Goal: Task Accomplishment & Management: Complete application form

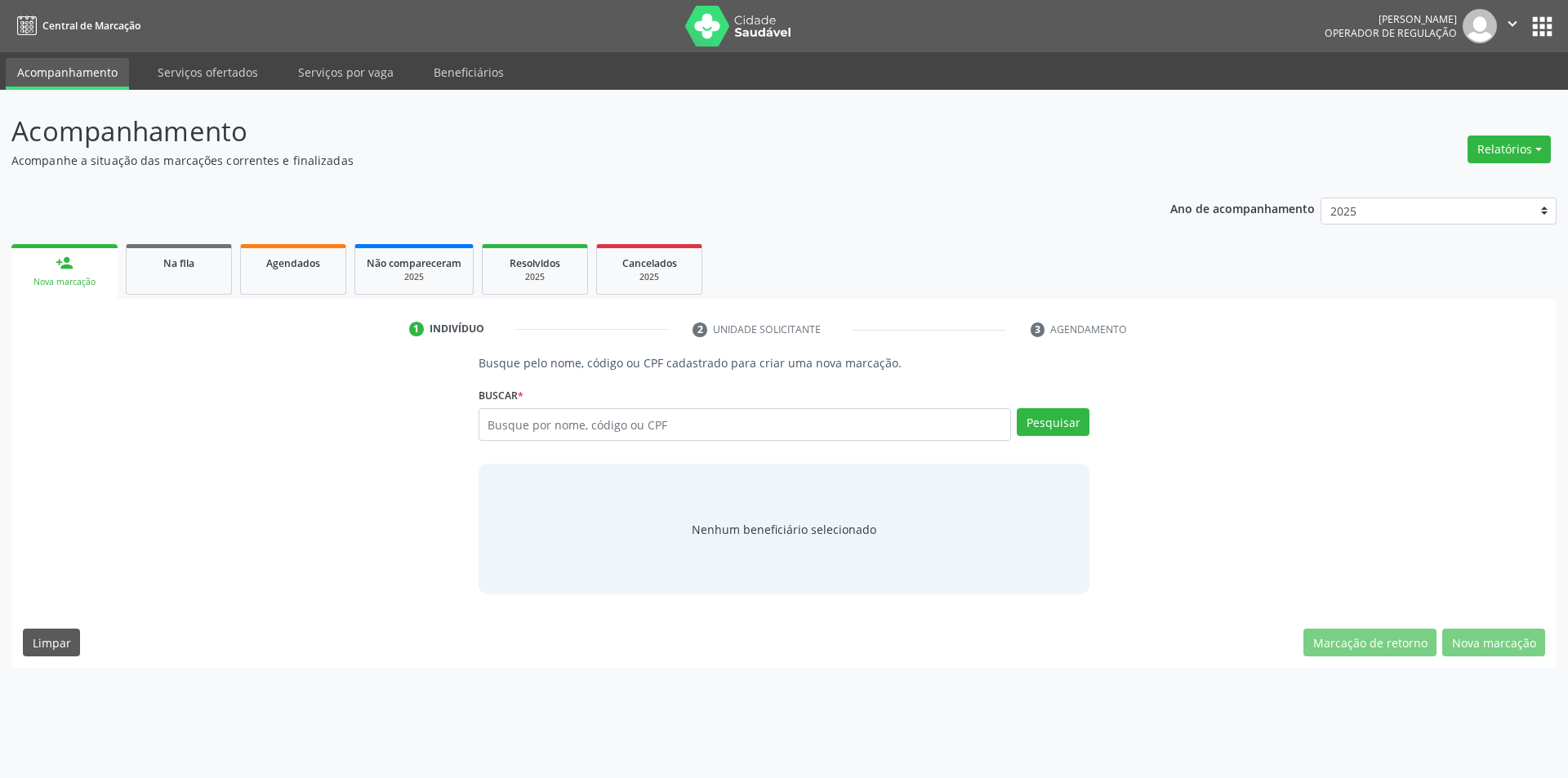
click at [581, 412] on input "text" at bounding box center [746, 424] width 533 height 32
type input "9000940325"
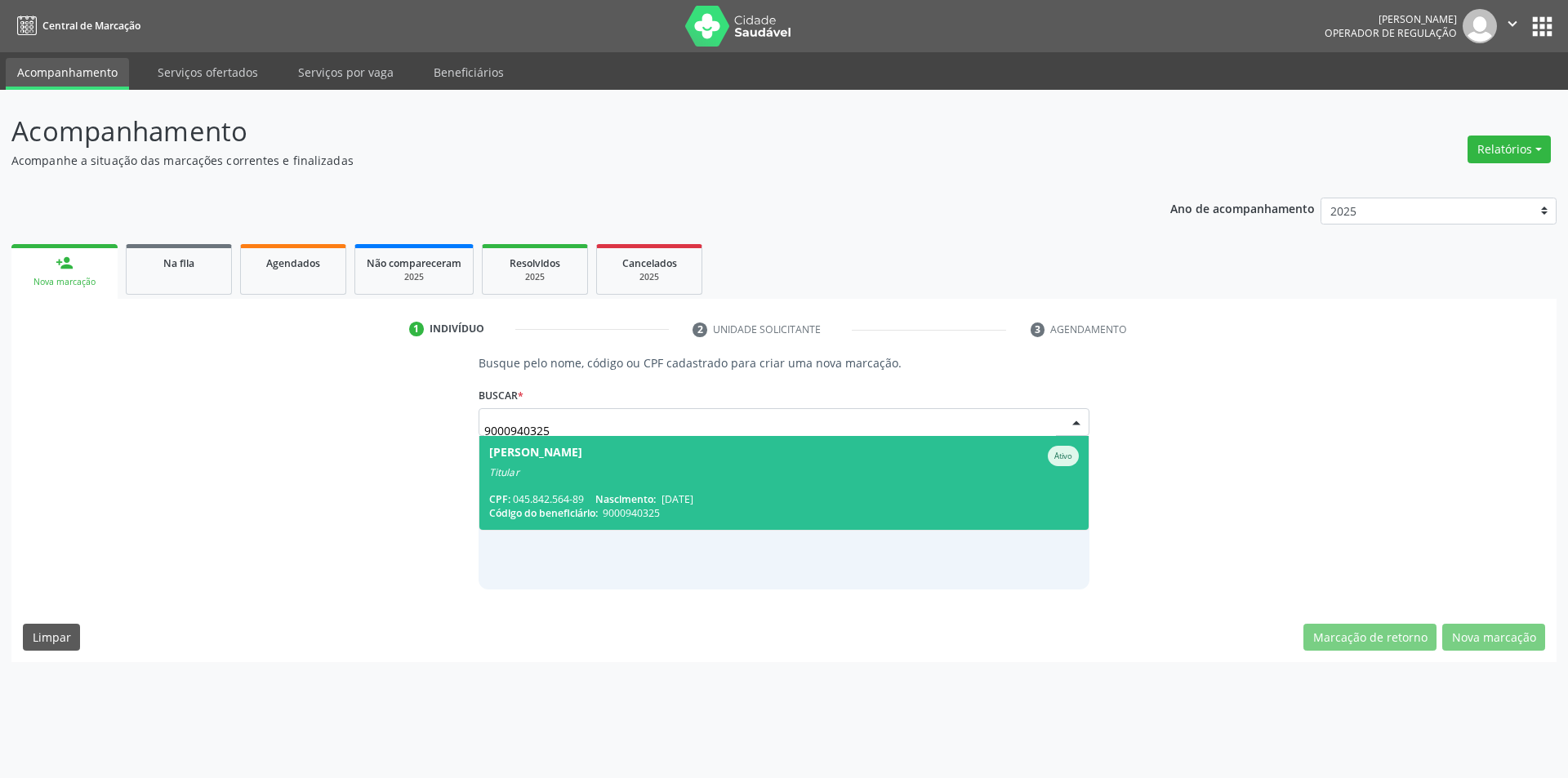
click at [582, 450] on div "[PERSON_NAME]" at bounding box center [535, 456] width 93 height 20
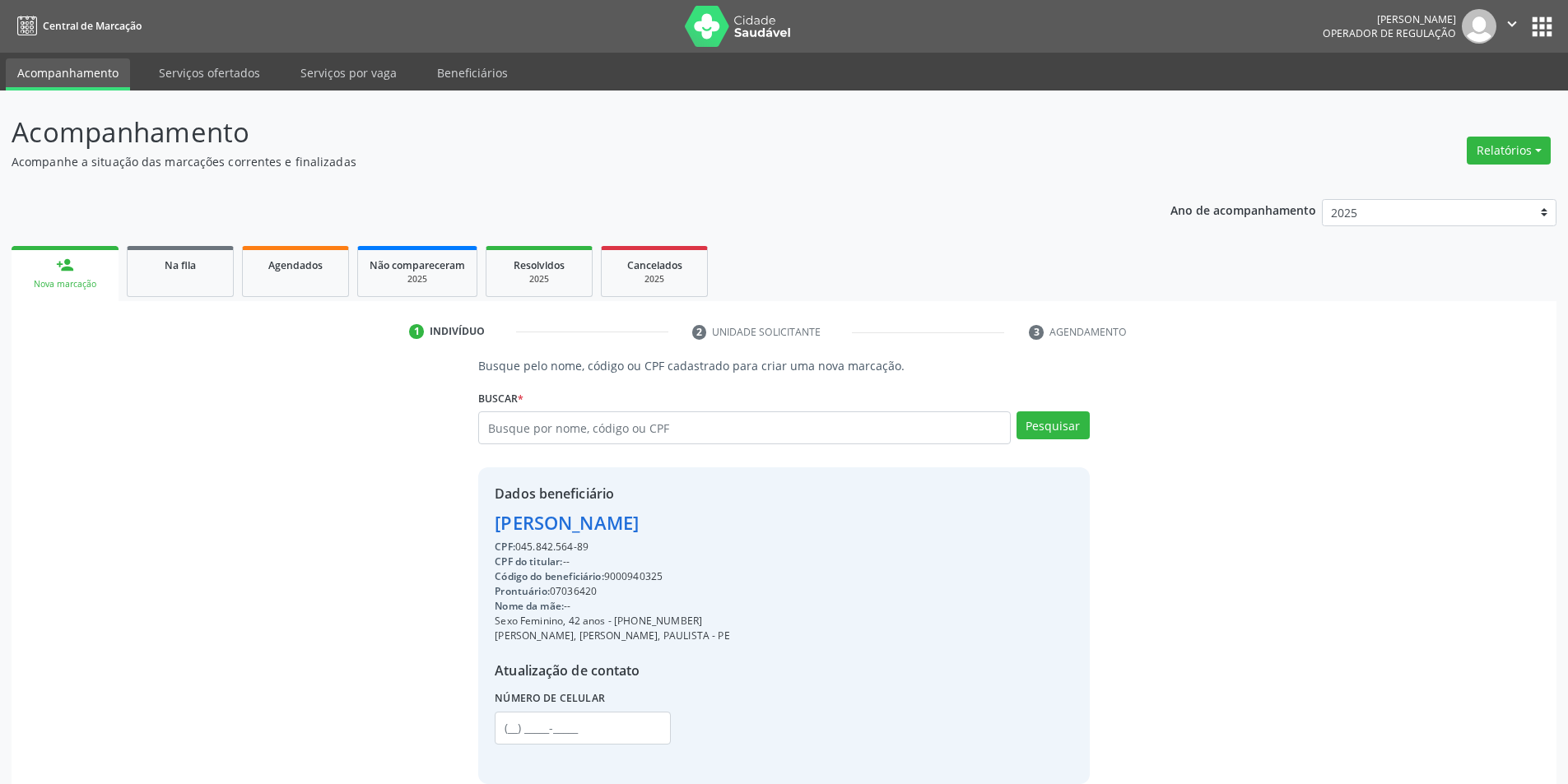
scroll to position [82, 0]
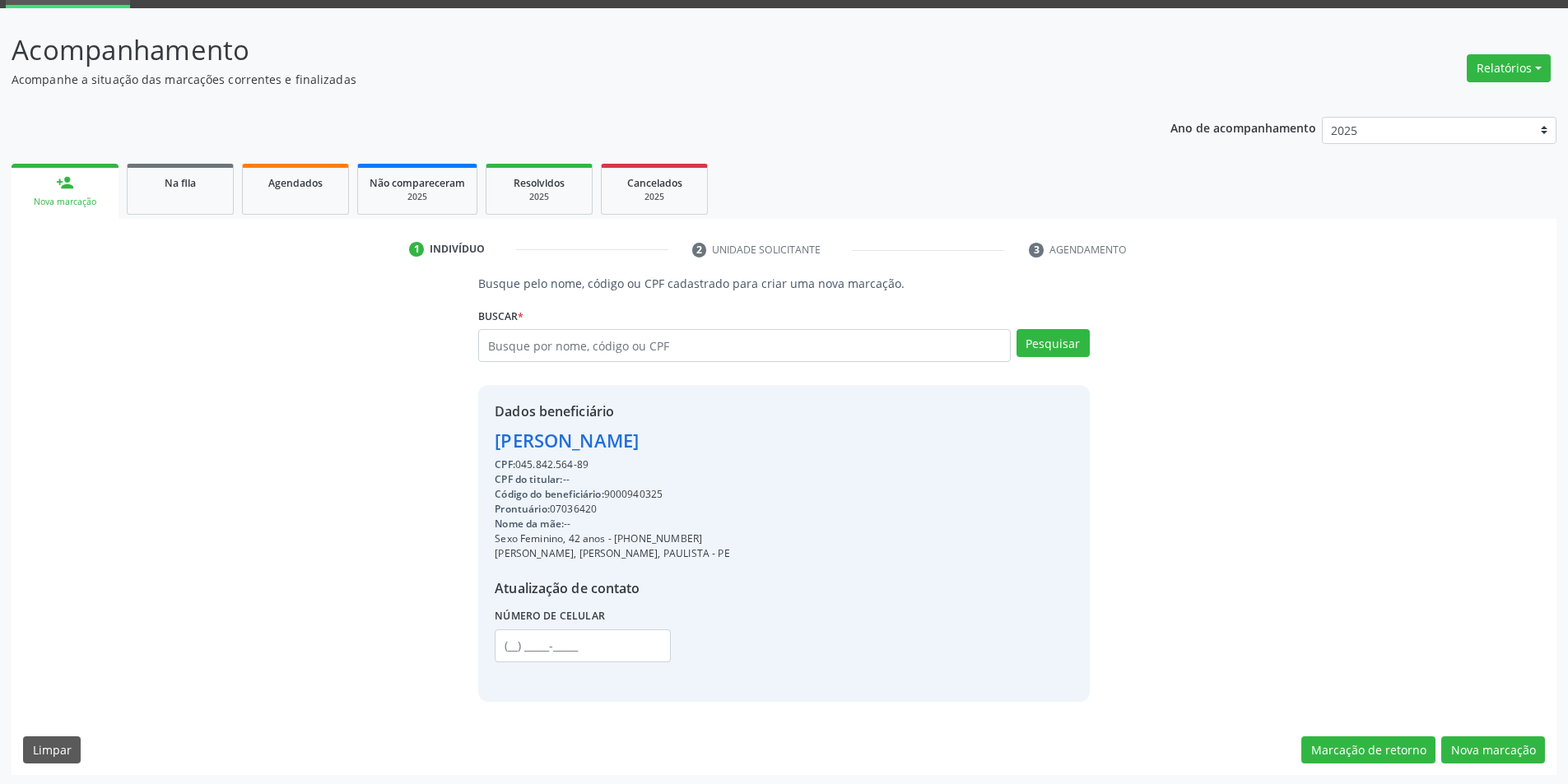
drag, startPoint x: 511, startPoint y: 464, endPoint x: 607, endPoint y: 454, distance: 96.5
click at [607, 454] on div "Dados beneficiário [PERSON_NAME] CPF: 045.842.564-89 CPF do titular: -- Código …" at bounding box center [612, 544] width 235 height 283
click at [531, 456] on div "Dados beneficiário [PERSON_NAME] CPF: 045.842.564-89 CPF do titular: -- Código …" at bounding box center [612, 544] width 235 height 283
drag, startPoint x: 516, startPoint y: 470, endPoint x: 604, endPoint y: 466, distance: 88.1
click at [604, 466] on div "CPF: 045.842.564-89" at bounding box center [612, 465] width 235 height 15
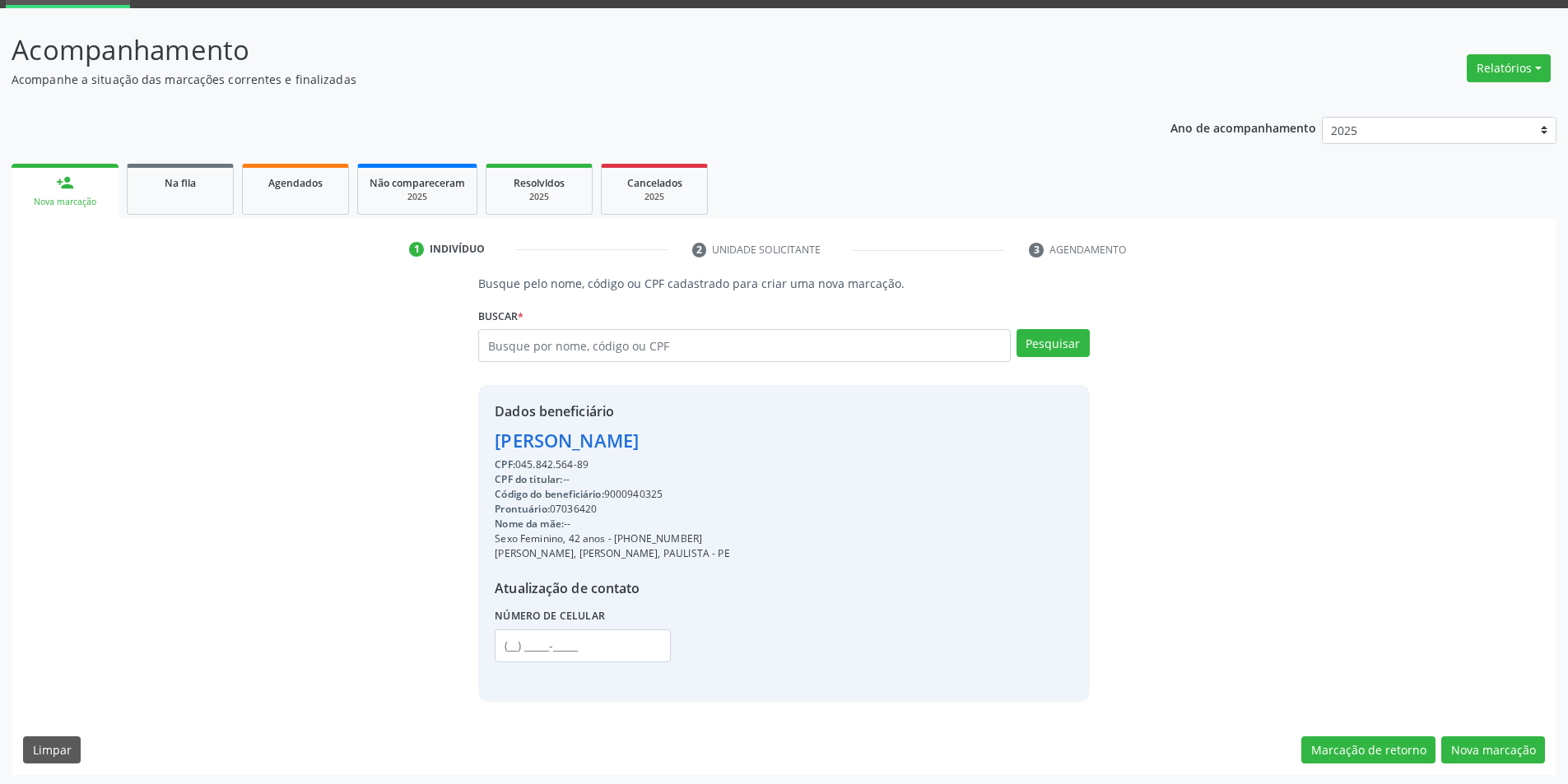
copy div "045.842.564-89"
click at [687, 345] on input "text" at bounding box center [744, 345] width 532 height 33
paste input "045.842.564-89"
type input "045.842.564-89"
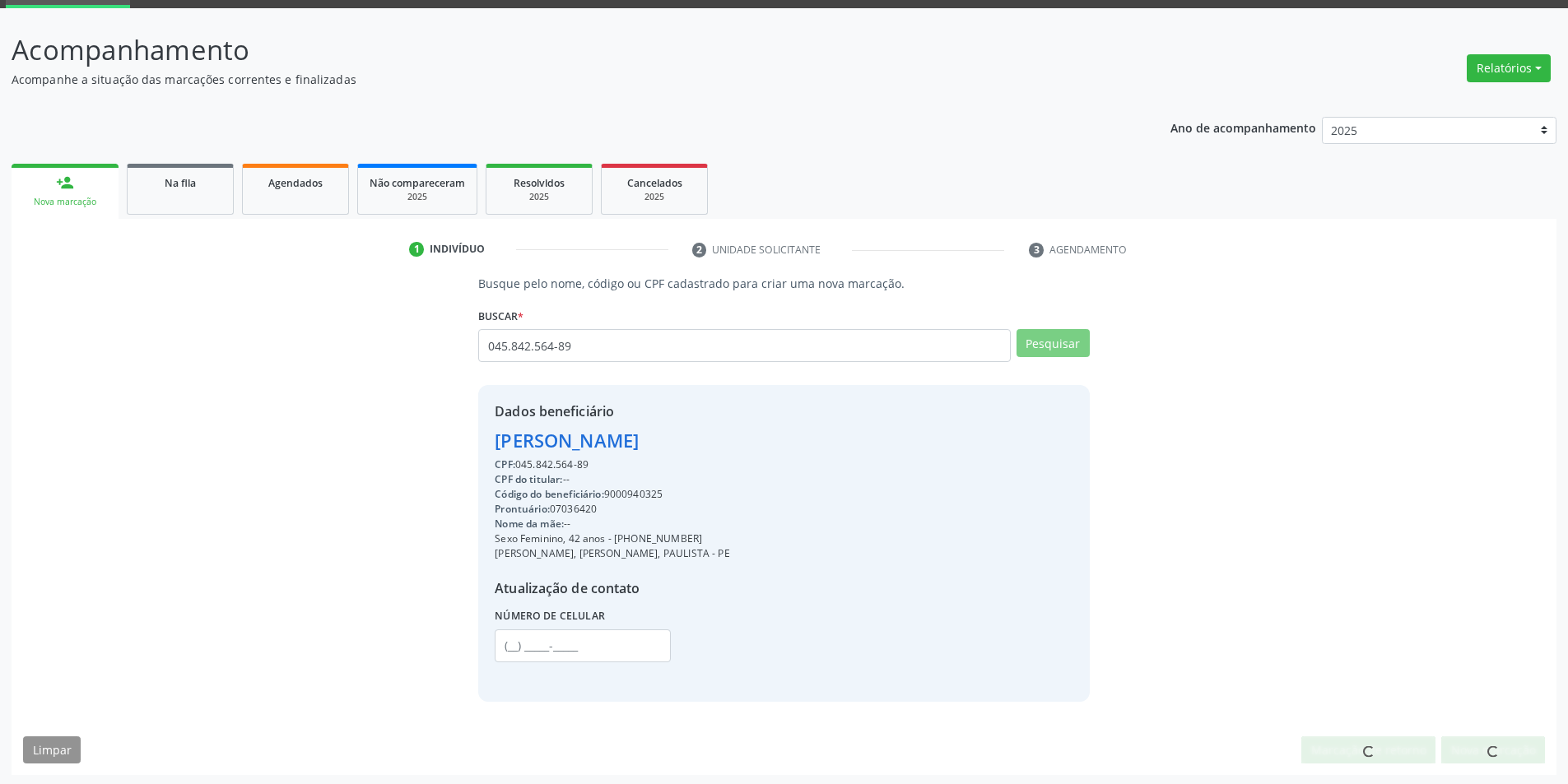
scroll to position [80, 0]
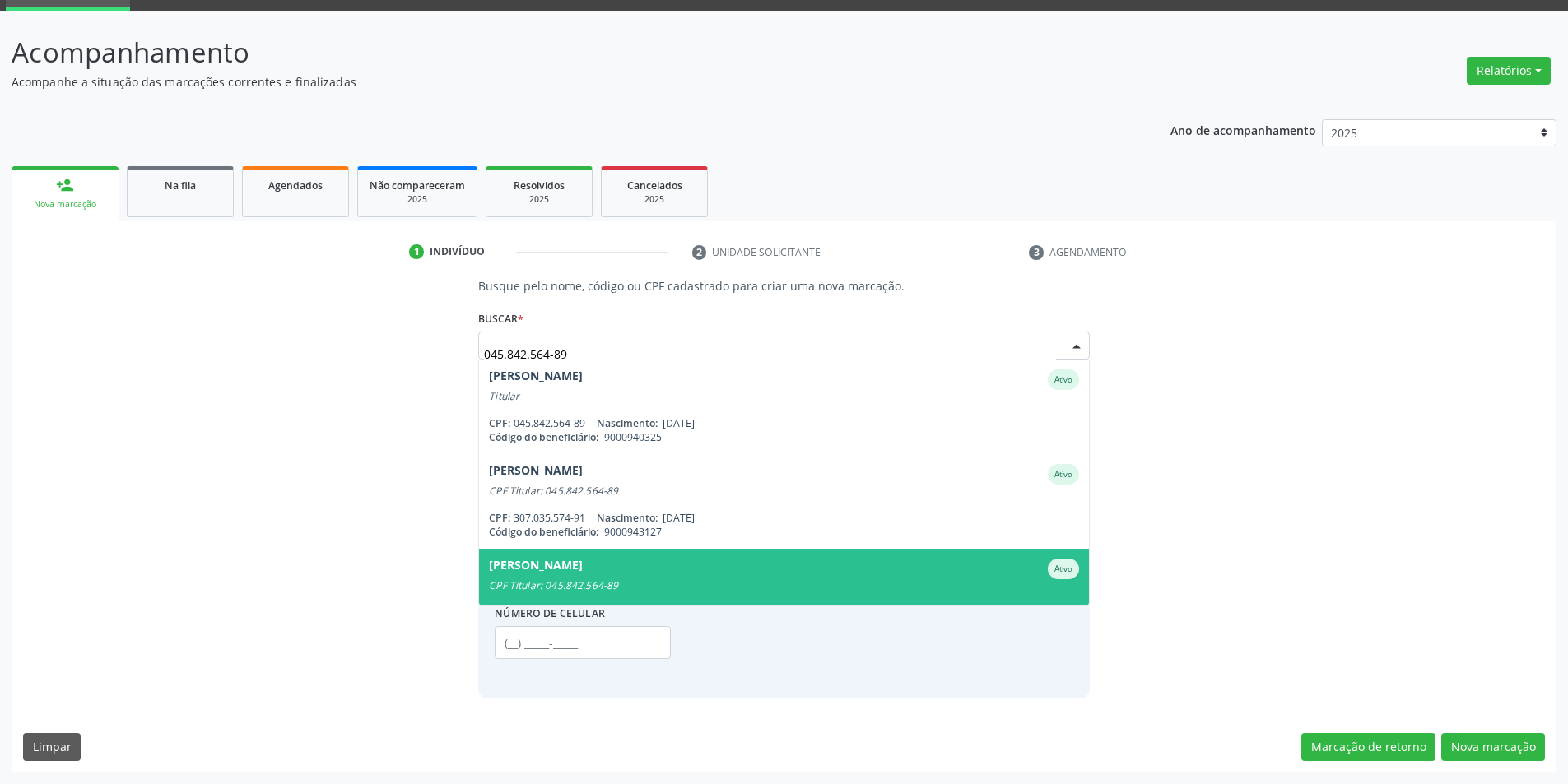
click at [583, 574] on div "[PERSON_NAME]" at bounding box center [535, 569] width 94 height 21
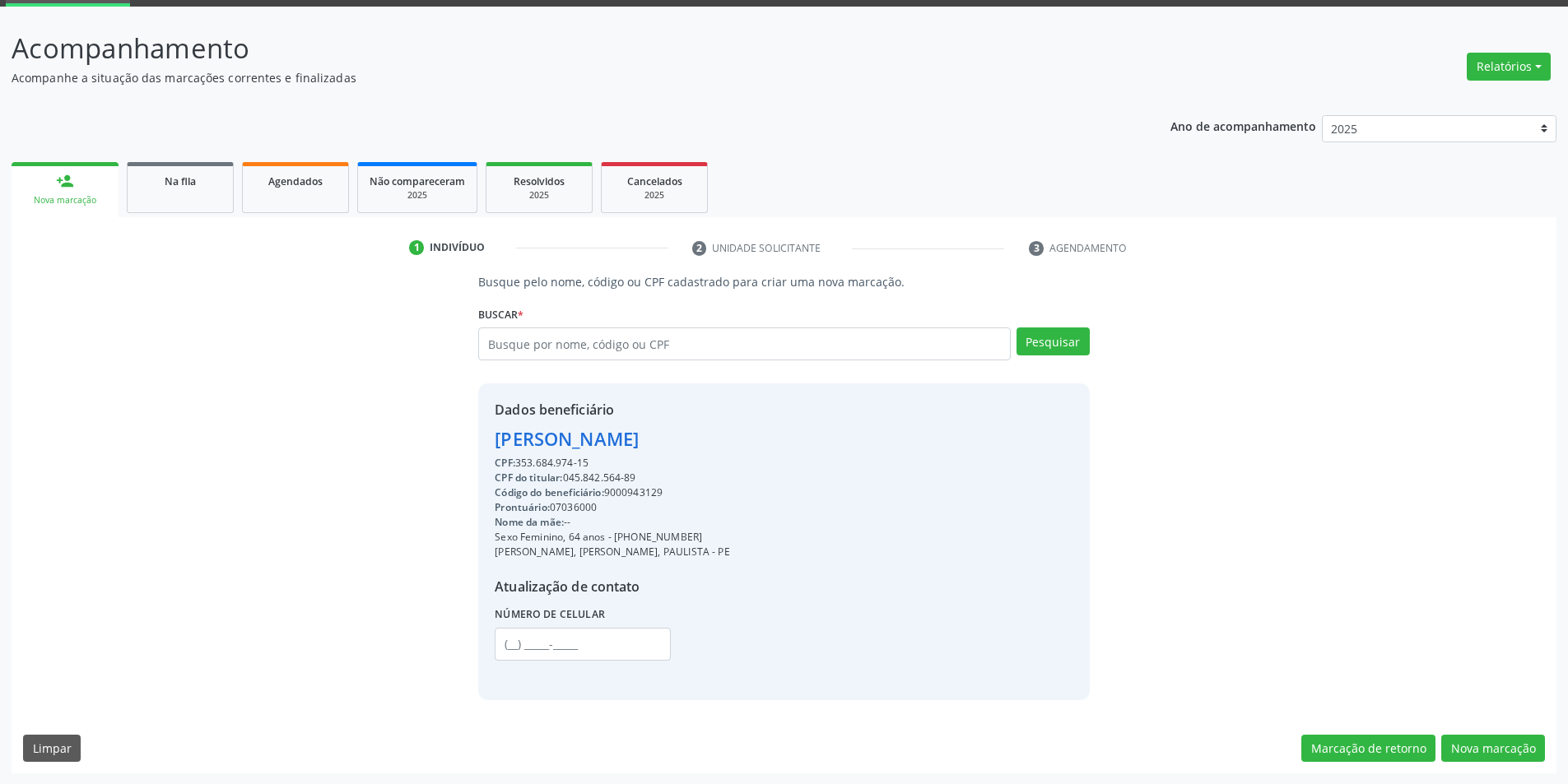
scroll to position [85, 0]
click at [1505, 736] on button "Nova marcação" at bounding box center [1493, 748] width 104 height 28
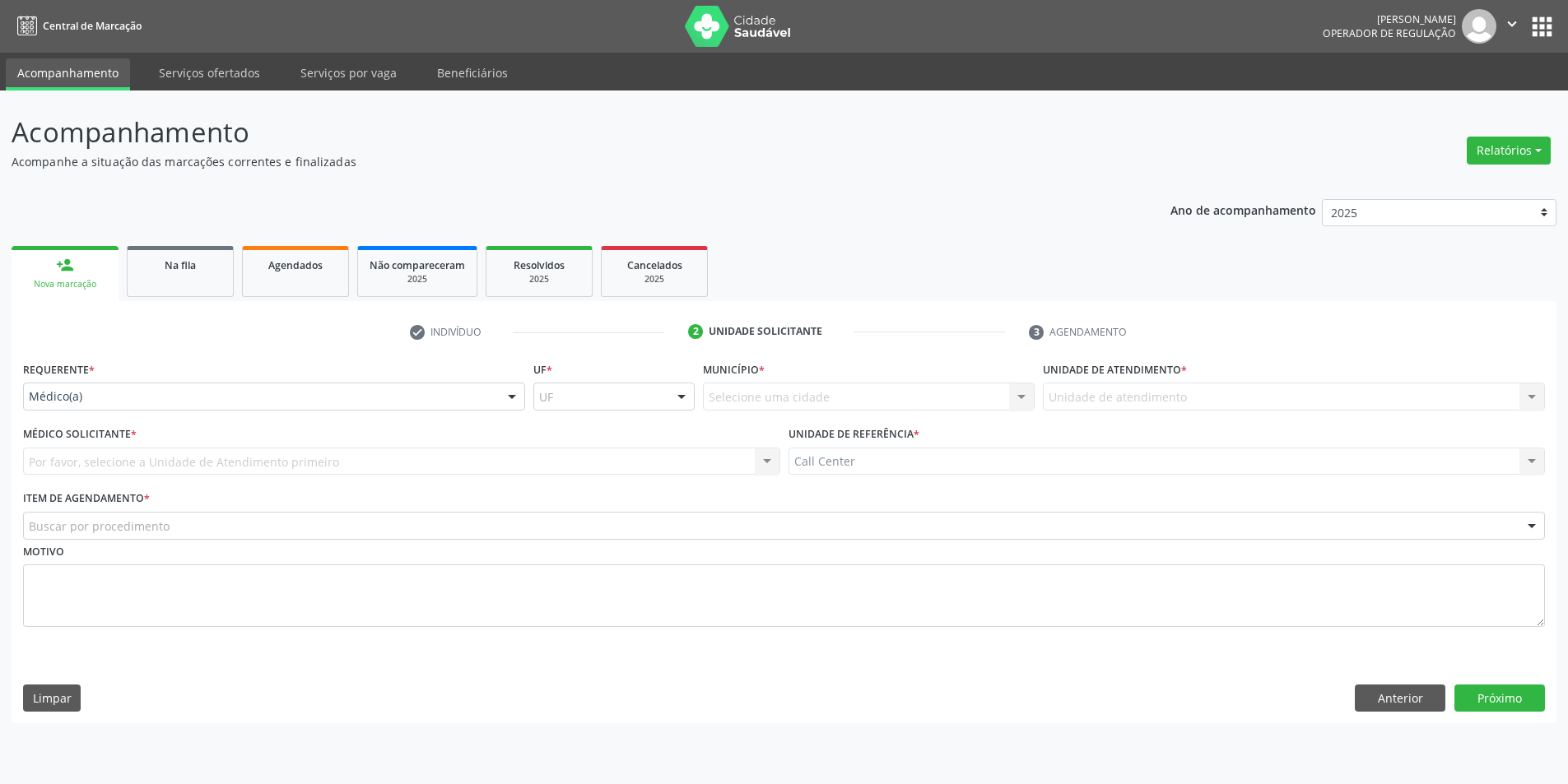
scroll to position [0, 0]
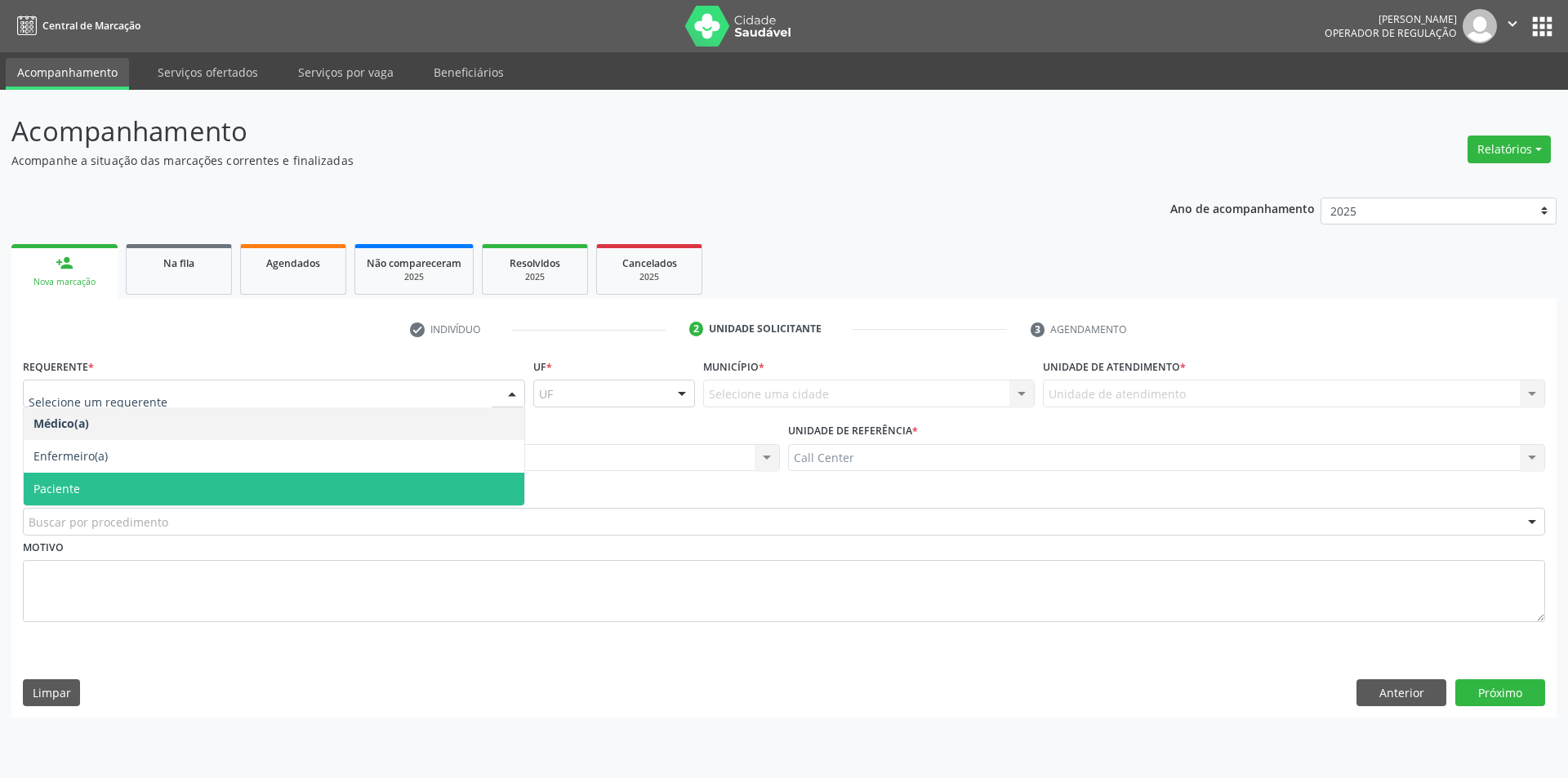
click at [201, 491] on span "Paciente" at bounding box center [274, 489] width 500 height 32
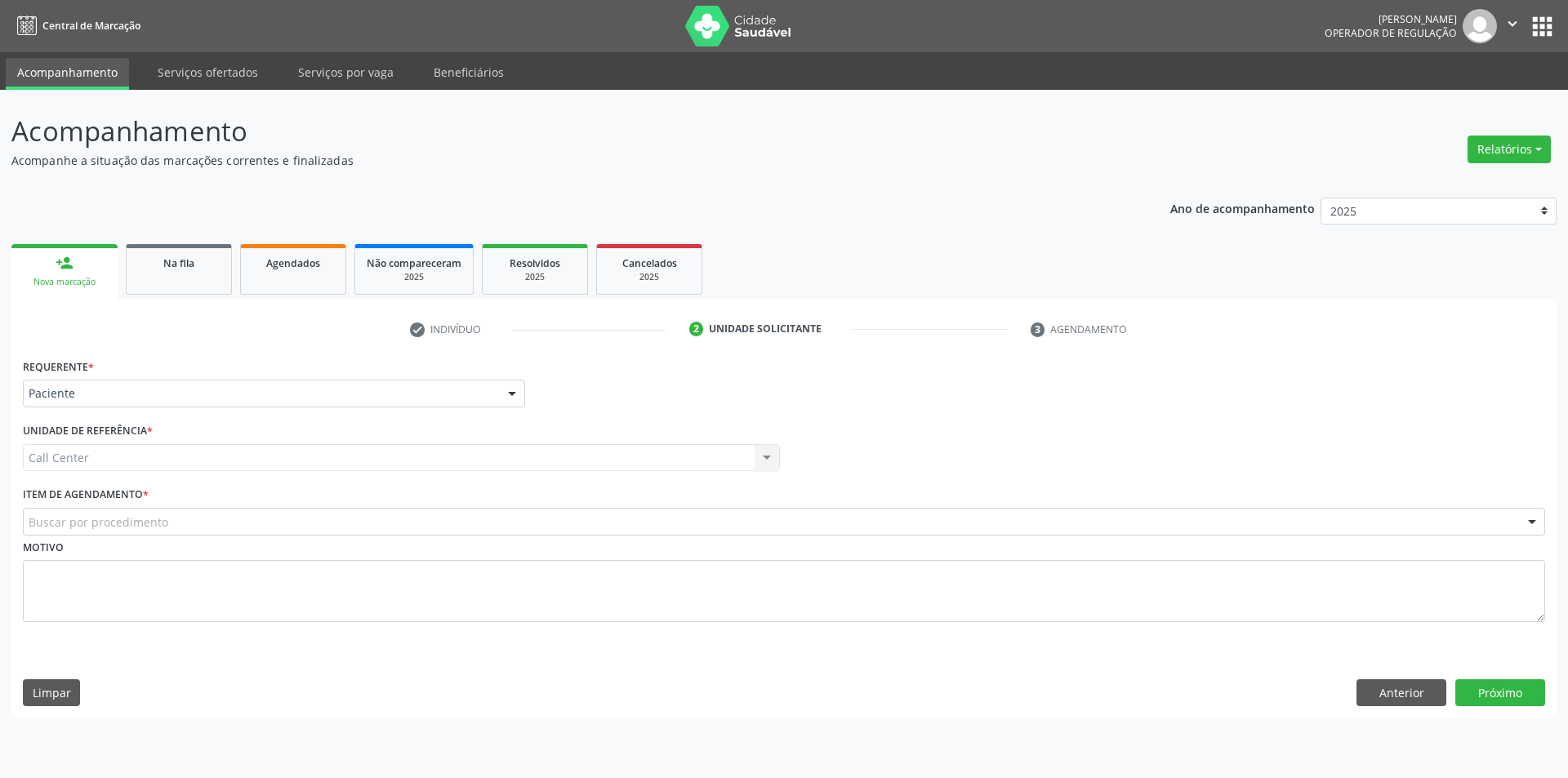
click at [187, 527] on div "Buscar por procedimento" at bounding box center [784, 522] width 1522 height 28
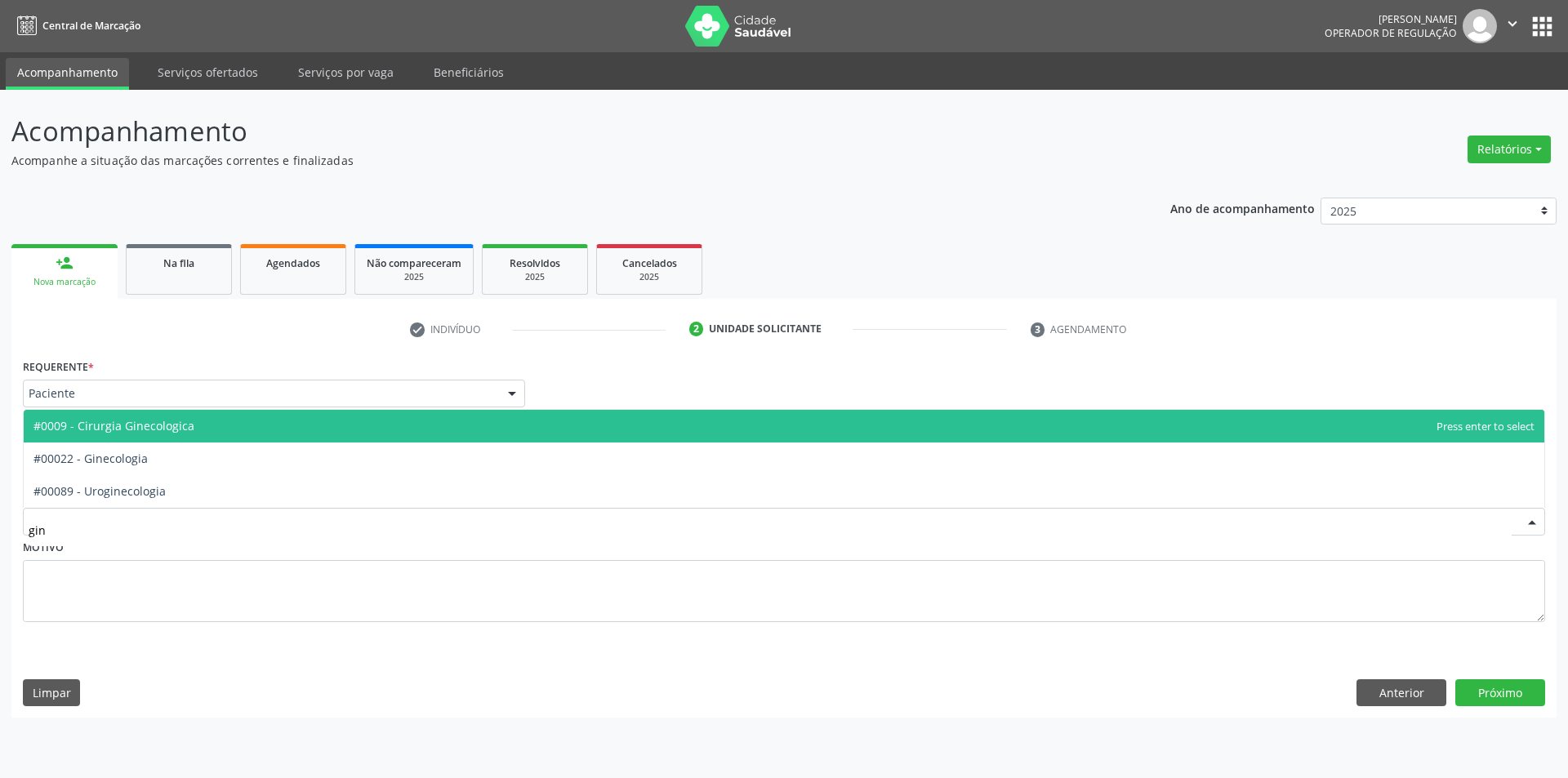
type input "gine"
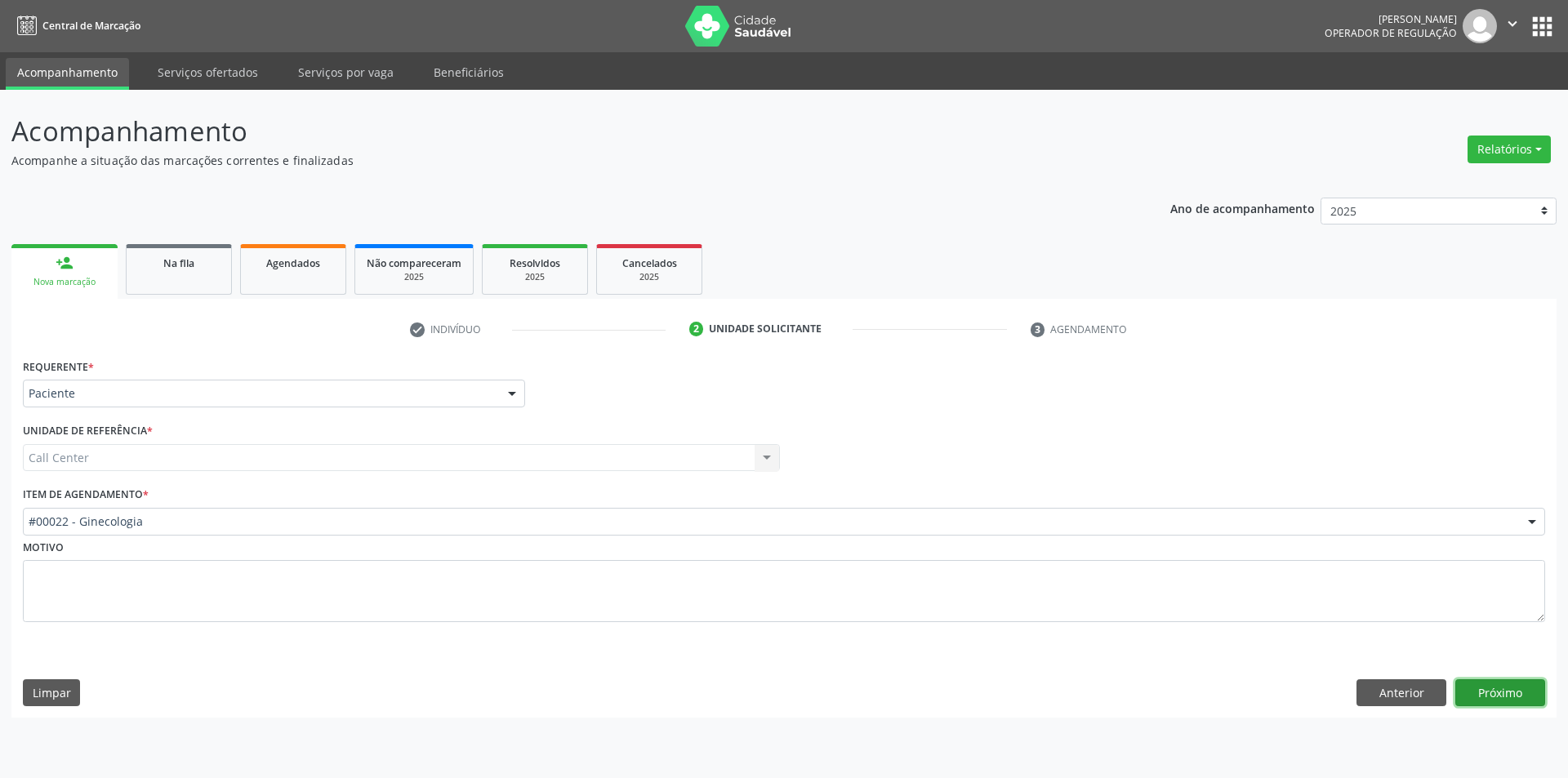
click at [1496, 694] on button "Próximo" at bounding box center [1500, 693] width 89 height 28
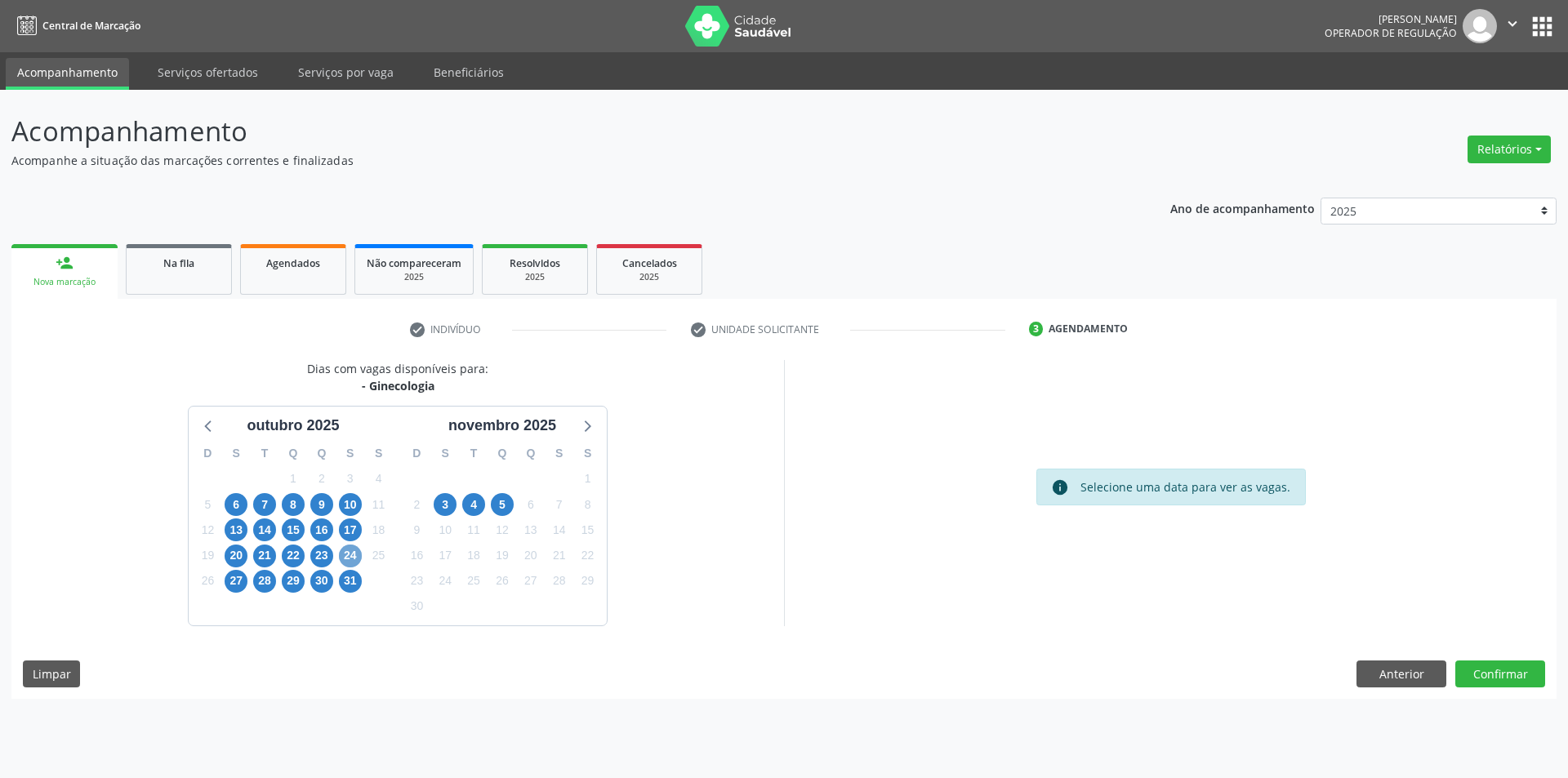
click at [343, 555] on span "24" at bounding box center [350, 556] width 23 height 23
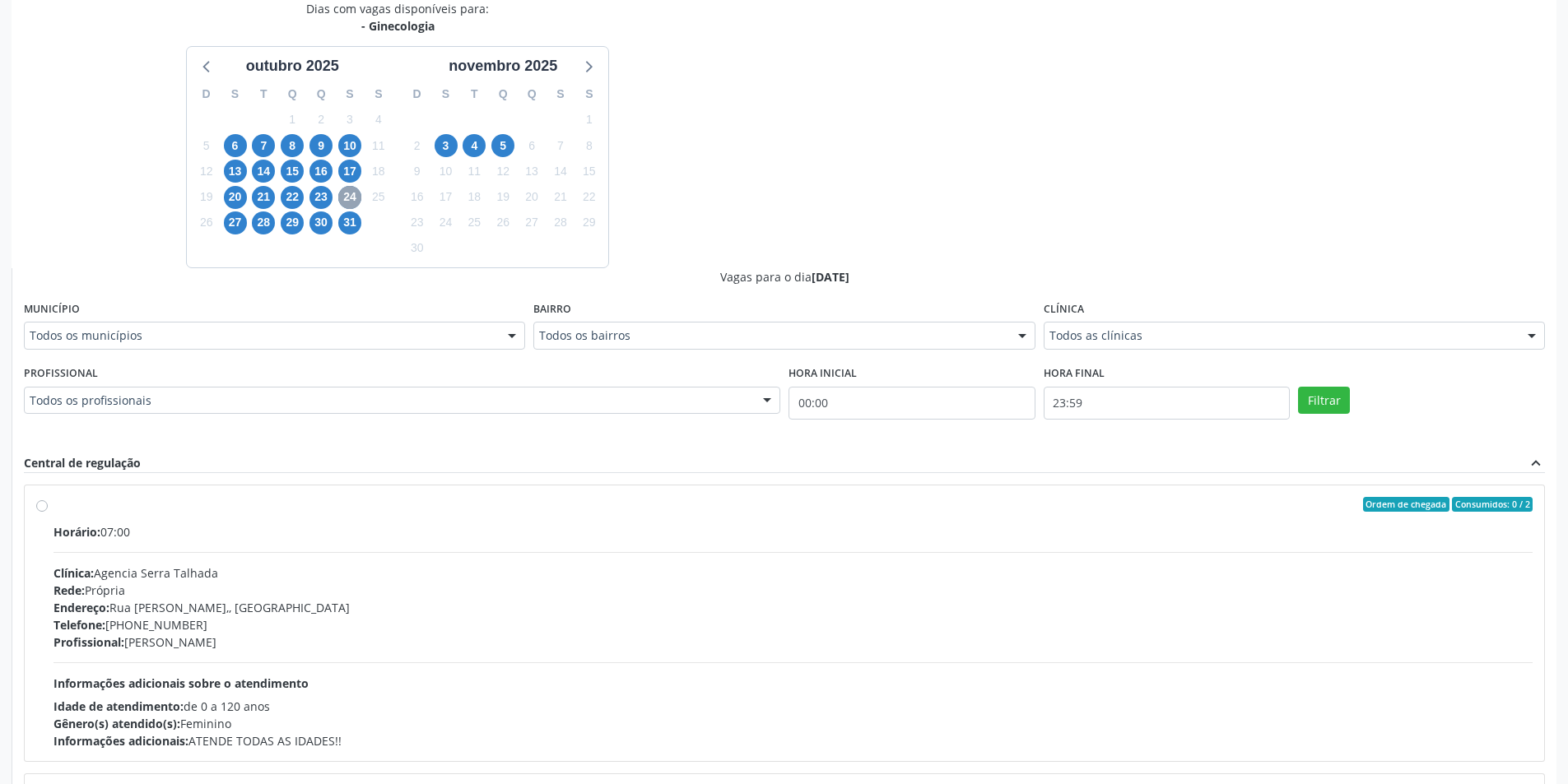
scroll to position [411, 0]
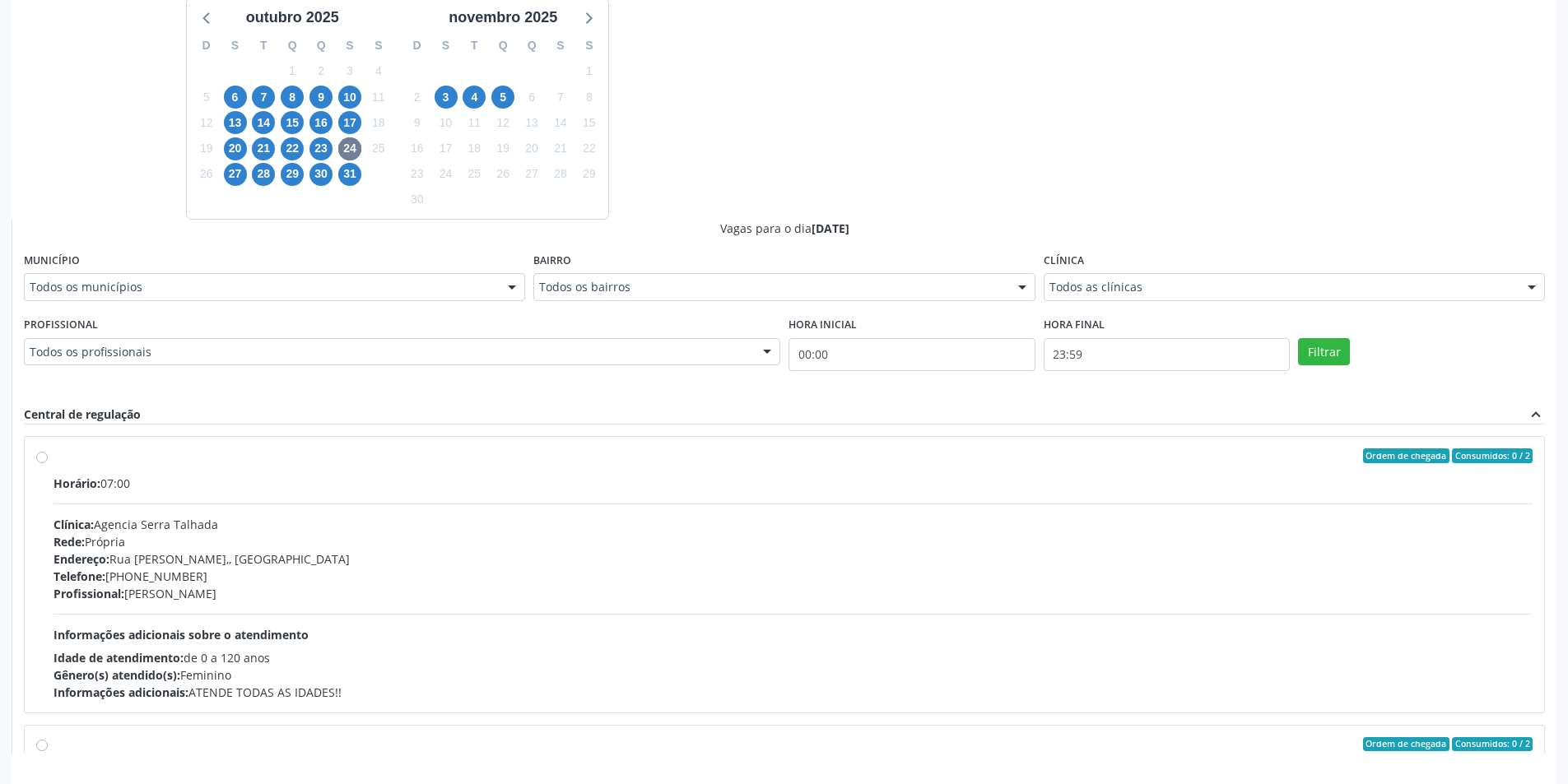
click at [1156, 275] on div "Todos as clínicas" at bounding box center [1295, 287] width 502 height 28
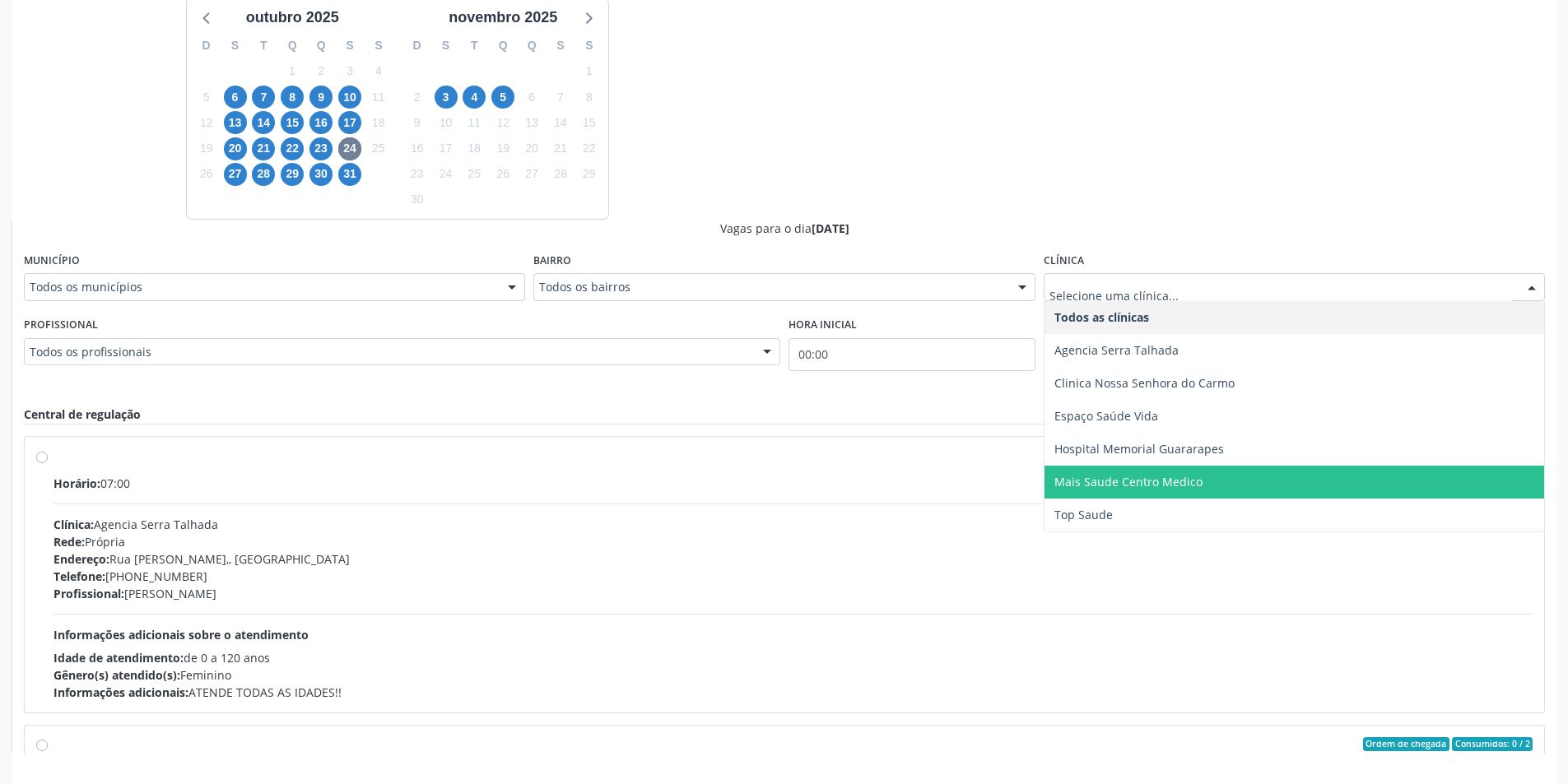
click at [1129, 476] on span "Mais Saude Centro Medico" at bounding box center [1129, 482] width 148 height 15
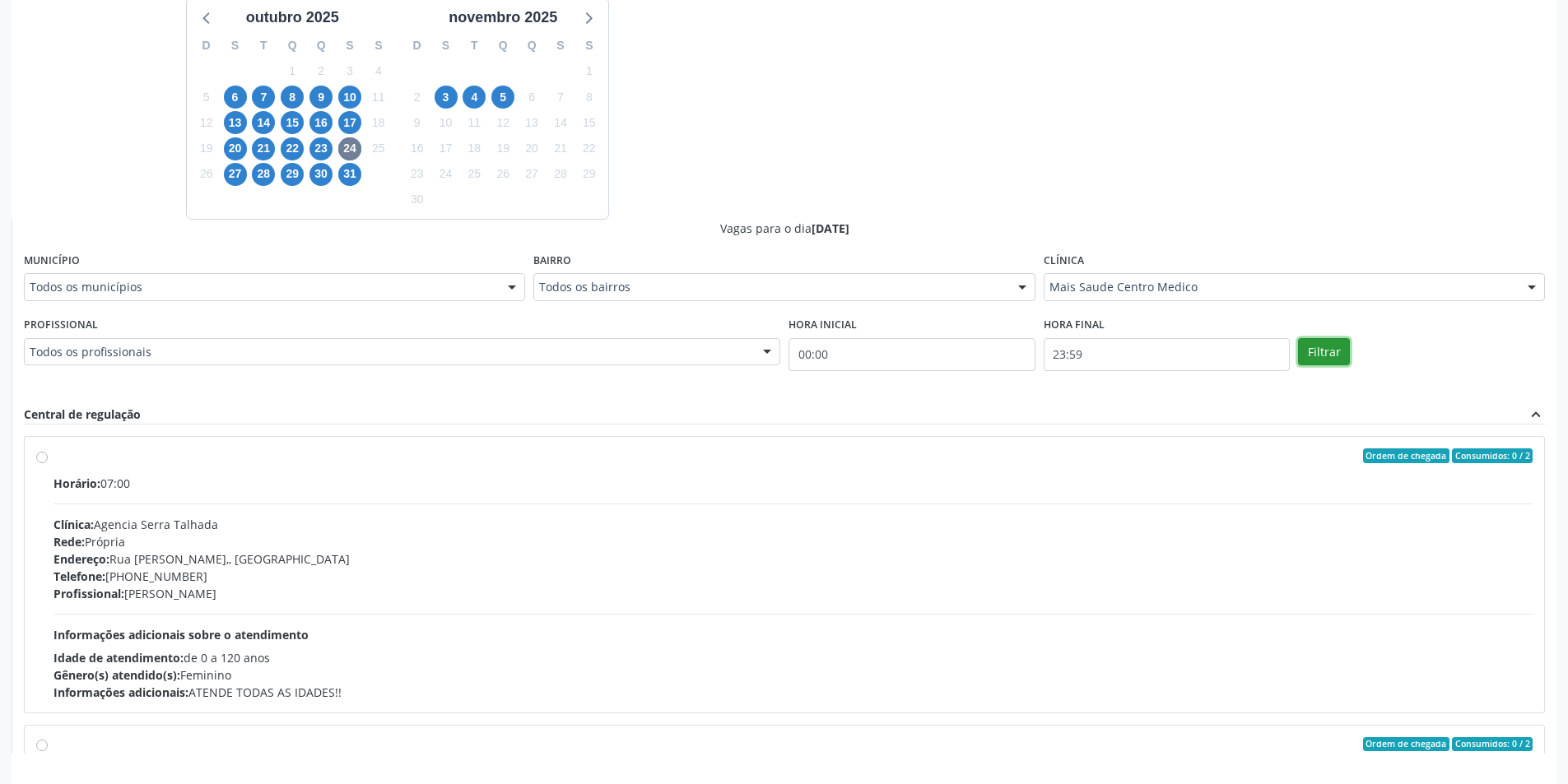
click at [1312, 363] on button "Filtrar" at bounding box center [1324, 352] width 52 height 28
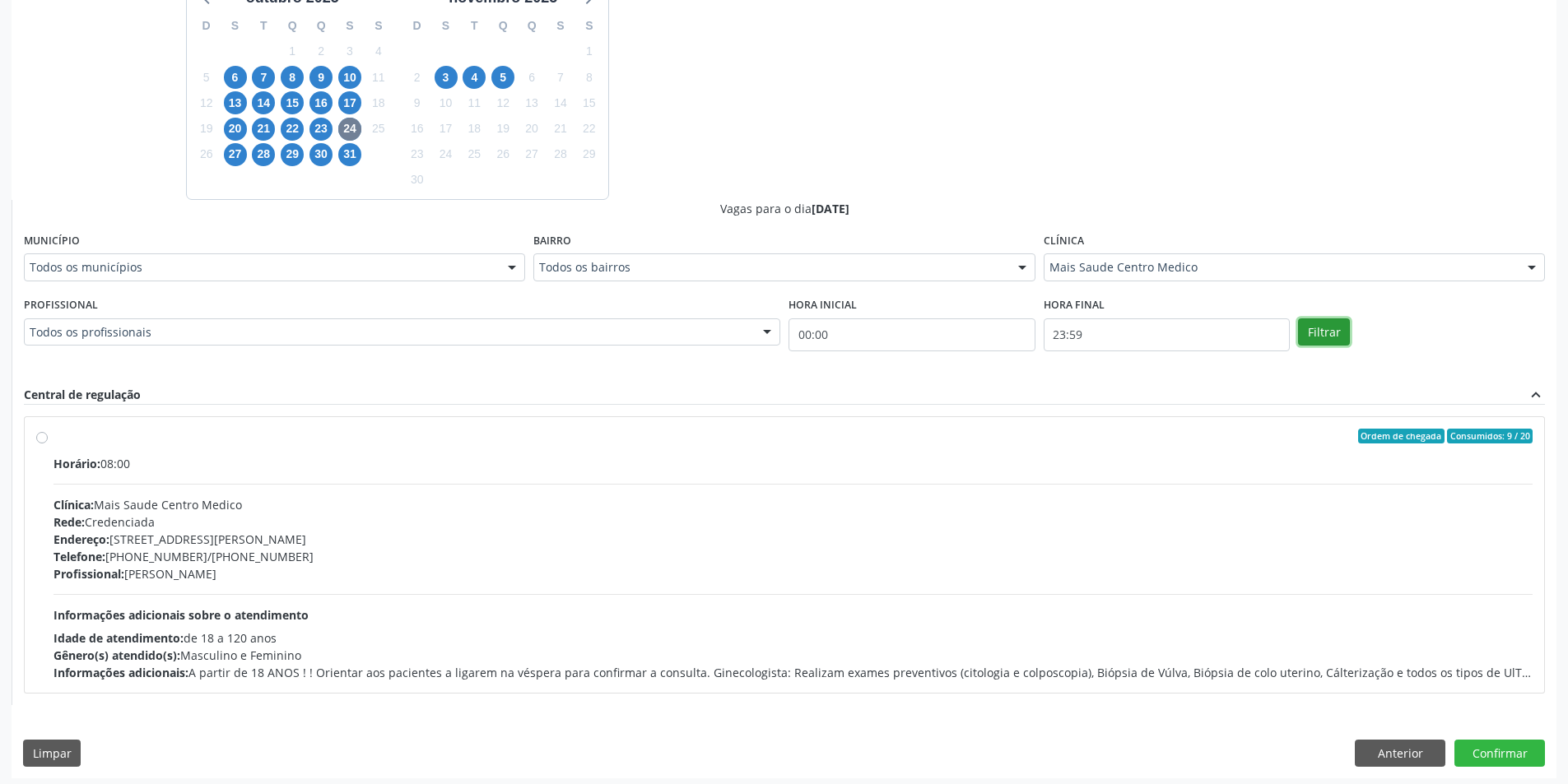
scroll to position [437, 0]
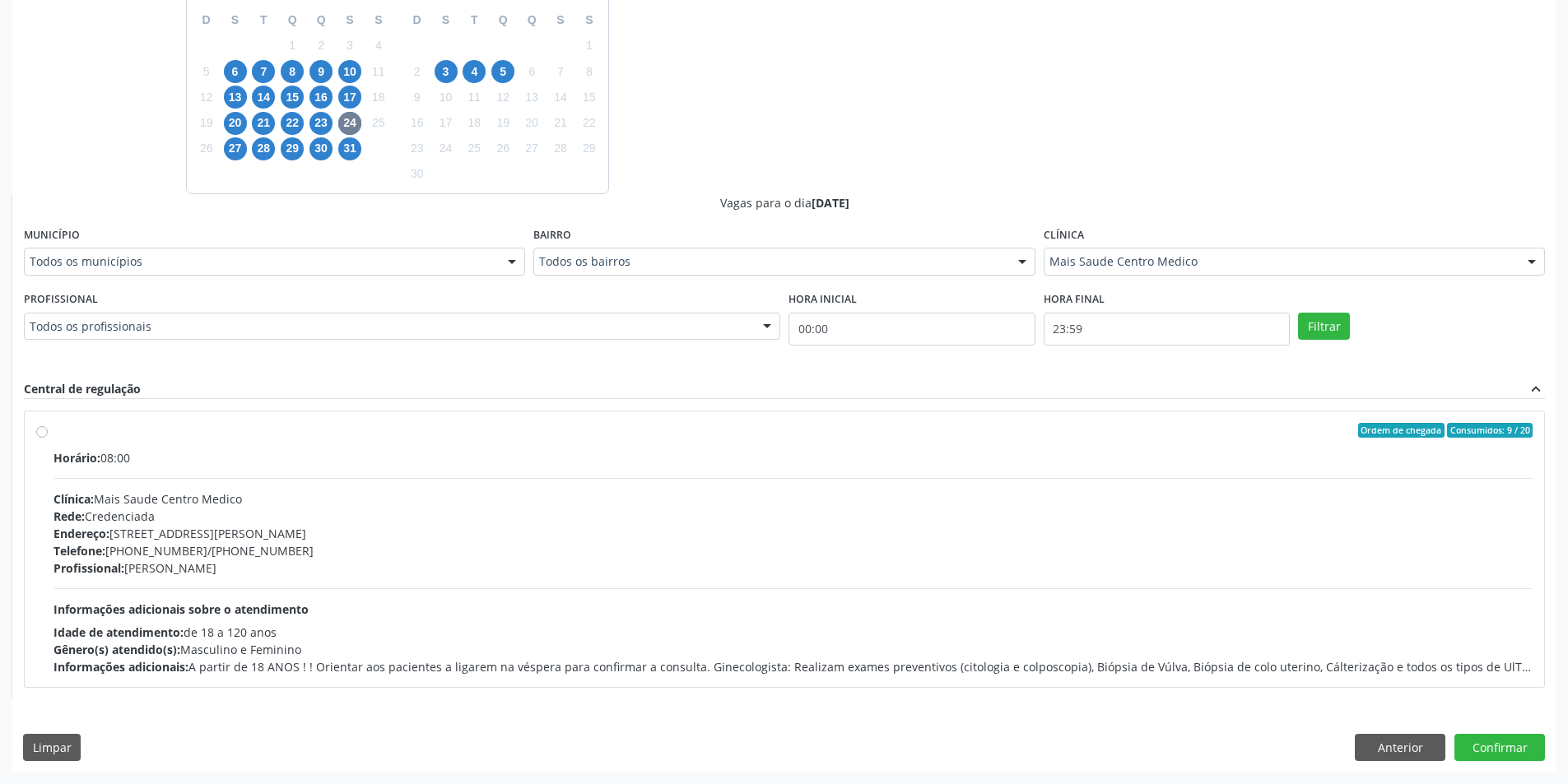
click at [351, 484] on div "Horário: 08:00 Clínica: Mais Saude Centro Medico Rede: Credenciada Endereço: [S…" at bounding box center [793, 562] width 1480 height 227
click at [48, 438] on input "Ordem de chegada Consumidos: 9 / 20 Horário: 08:00 Clínica: Mais Saude Centro M…" at bounding box center [41, 430] width 11 height 15
radio input "true"
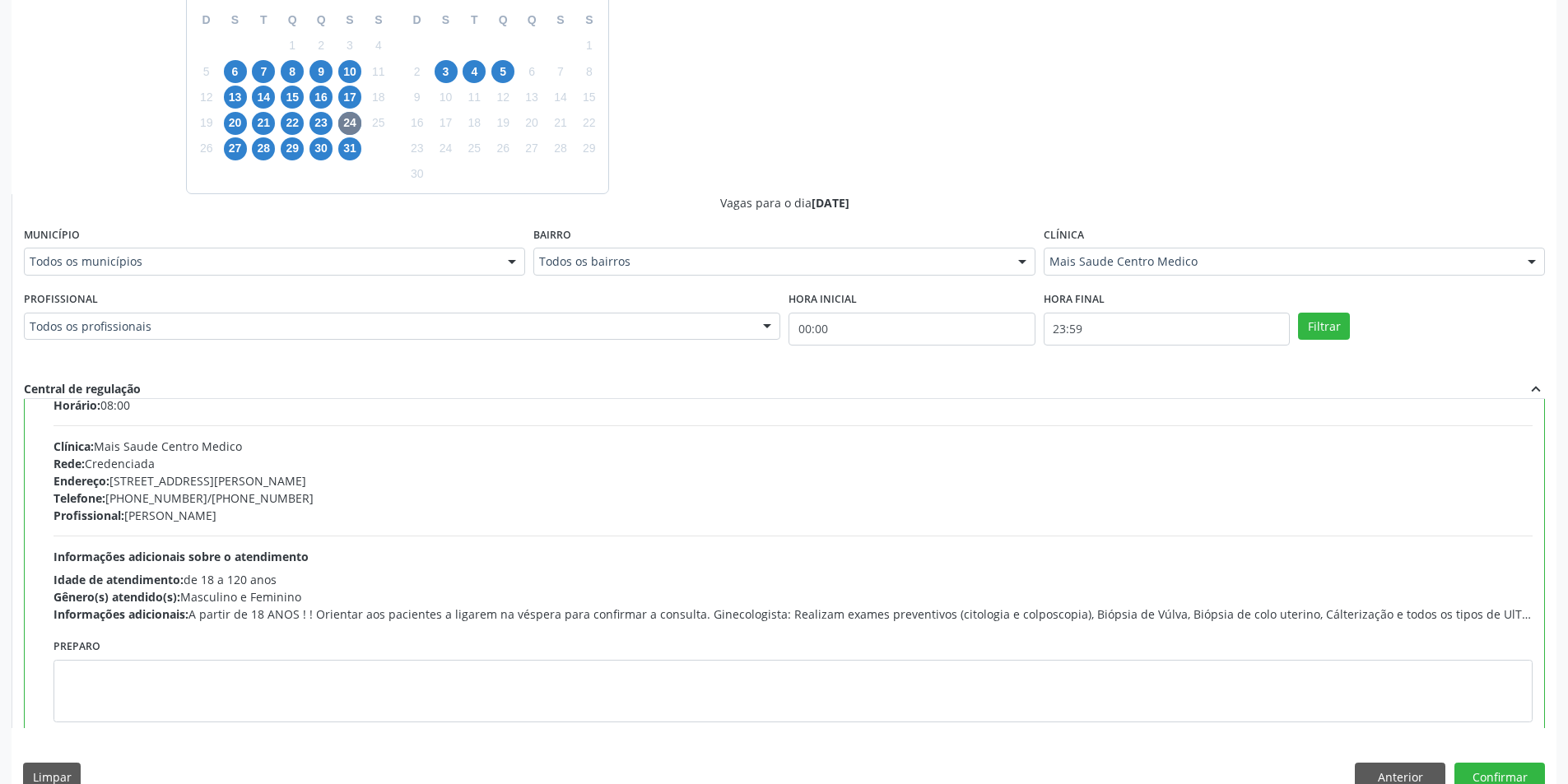
scroll to position [82, 0]
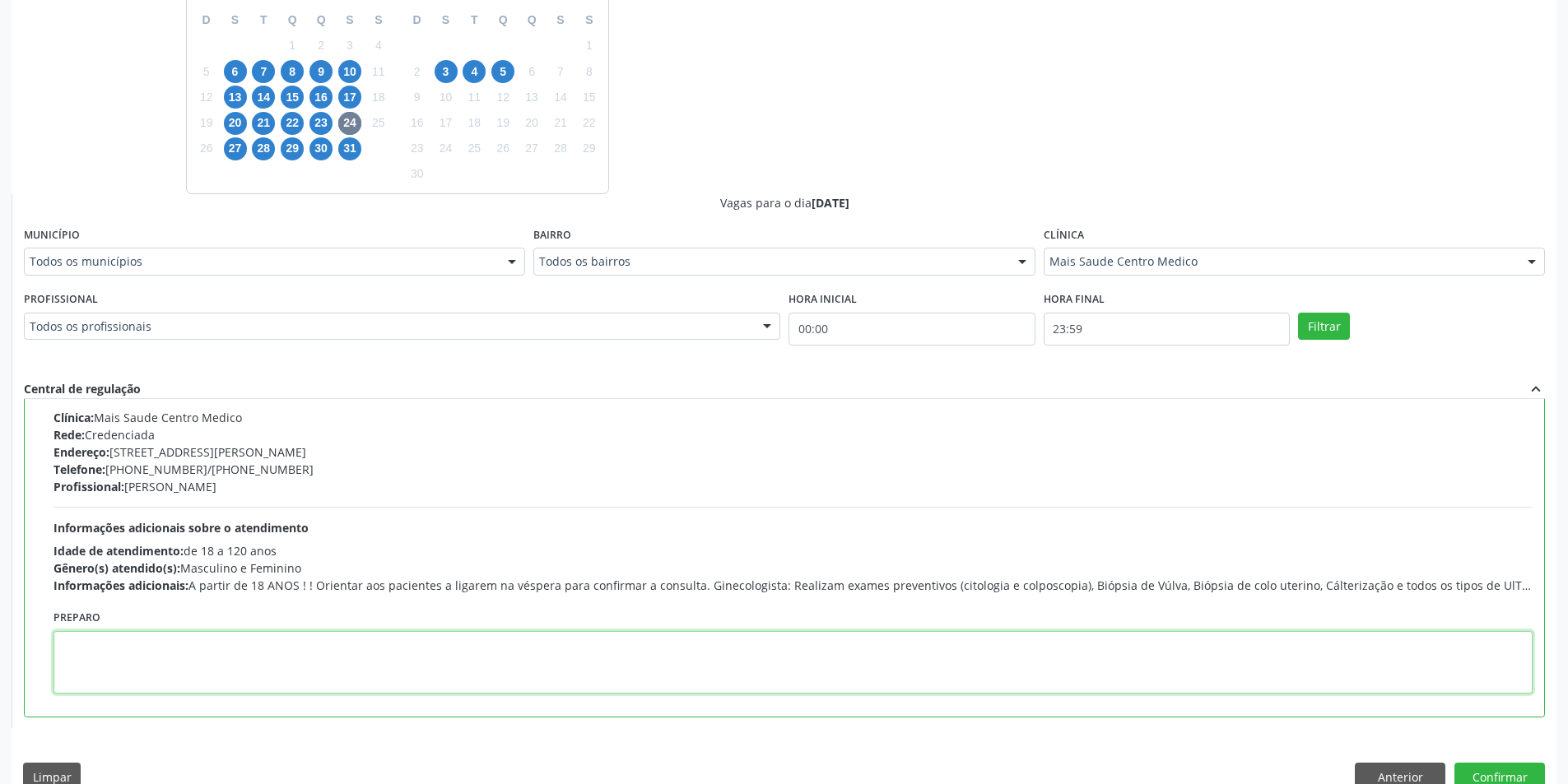
click at [217, 651] on textarea at bounding box center [793, 662] width 1480 height 63
paste textarea "[PHONE_NUMBER]"
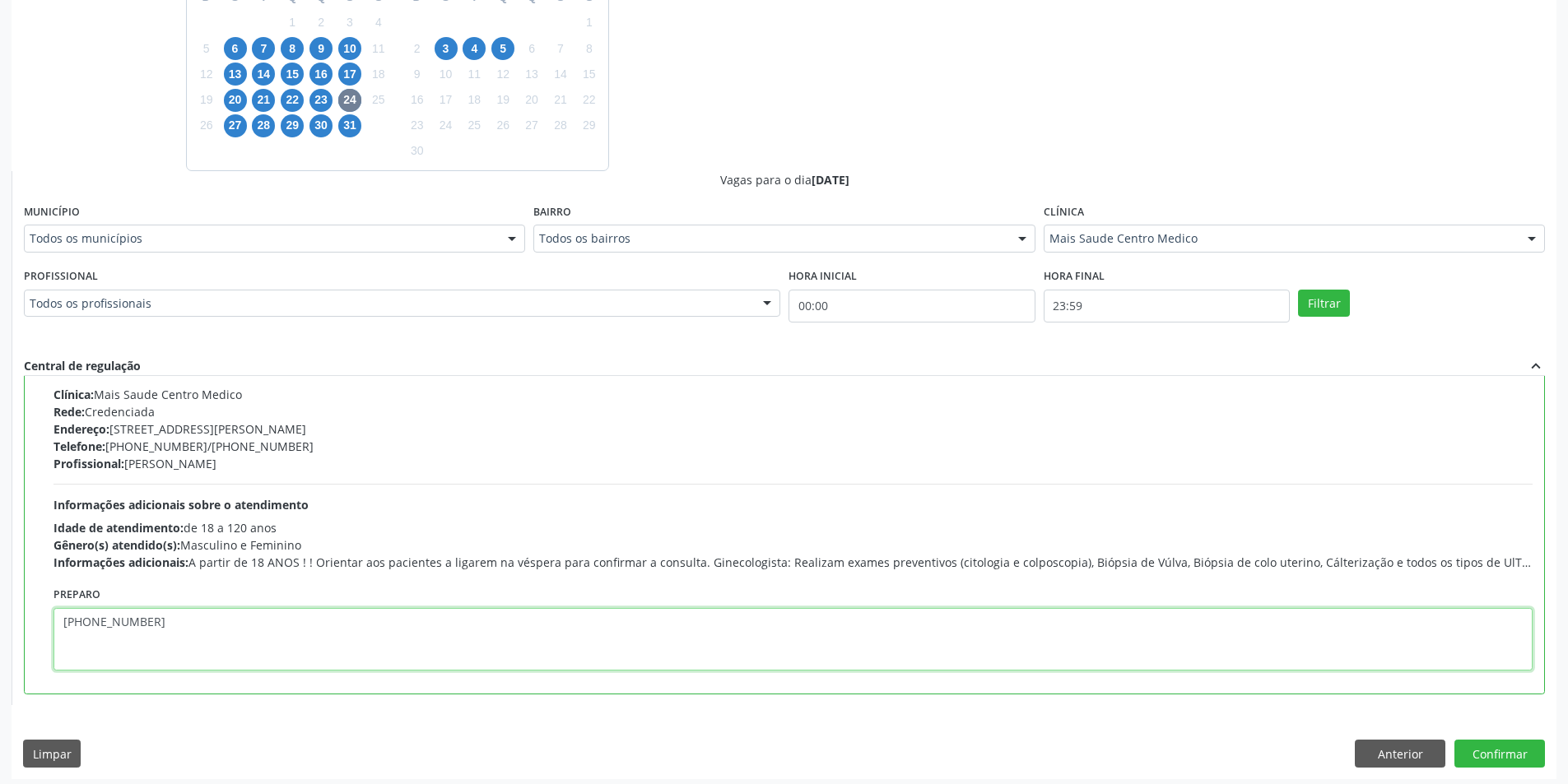
scroll to position [466, 0]
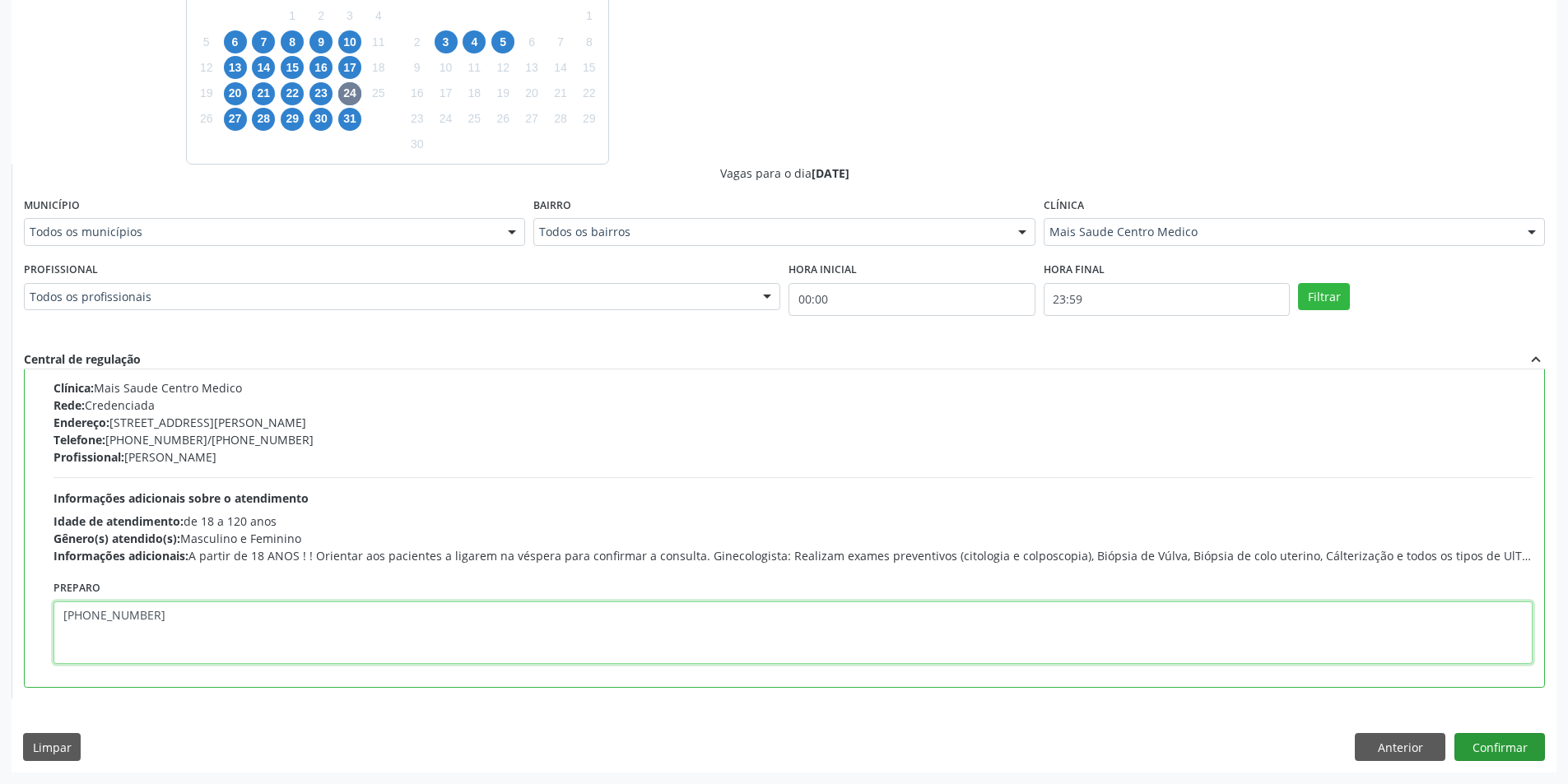
type textarea "[PHONE_NUMBER]"
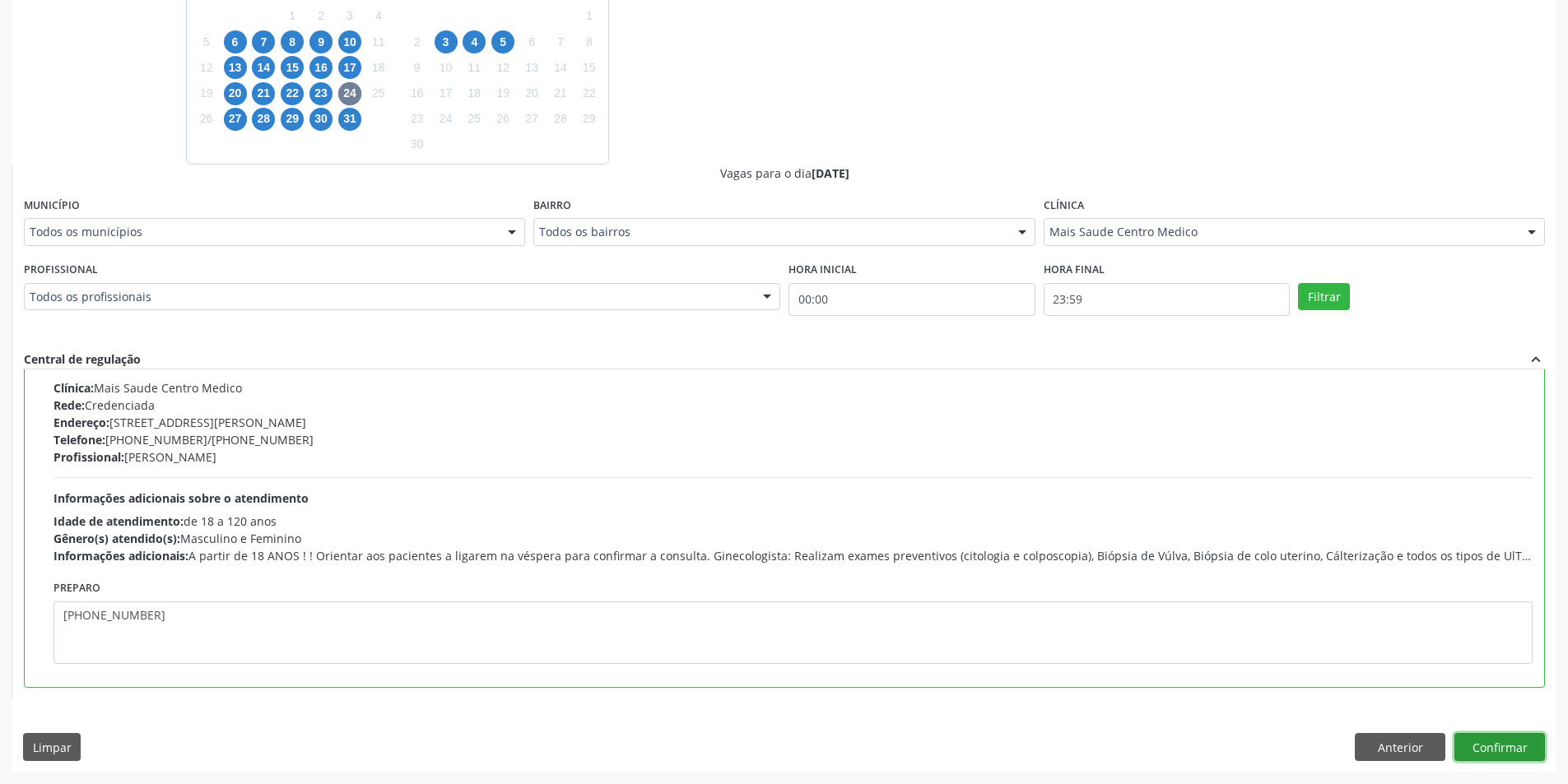
click at [1504, 750] on button "Confirmar" at bounding box center [1499, 747] width 90 height 28
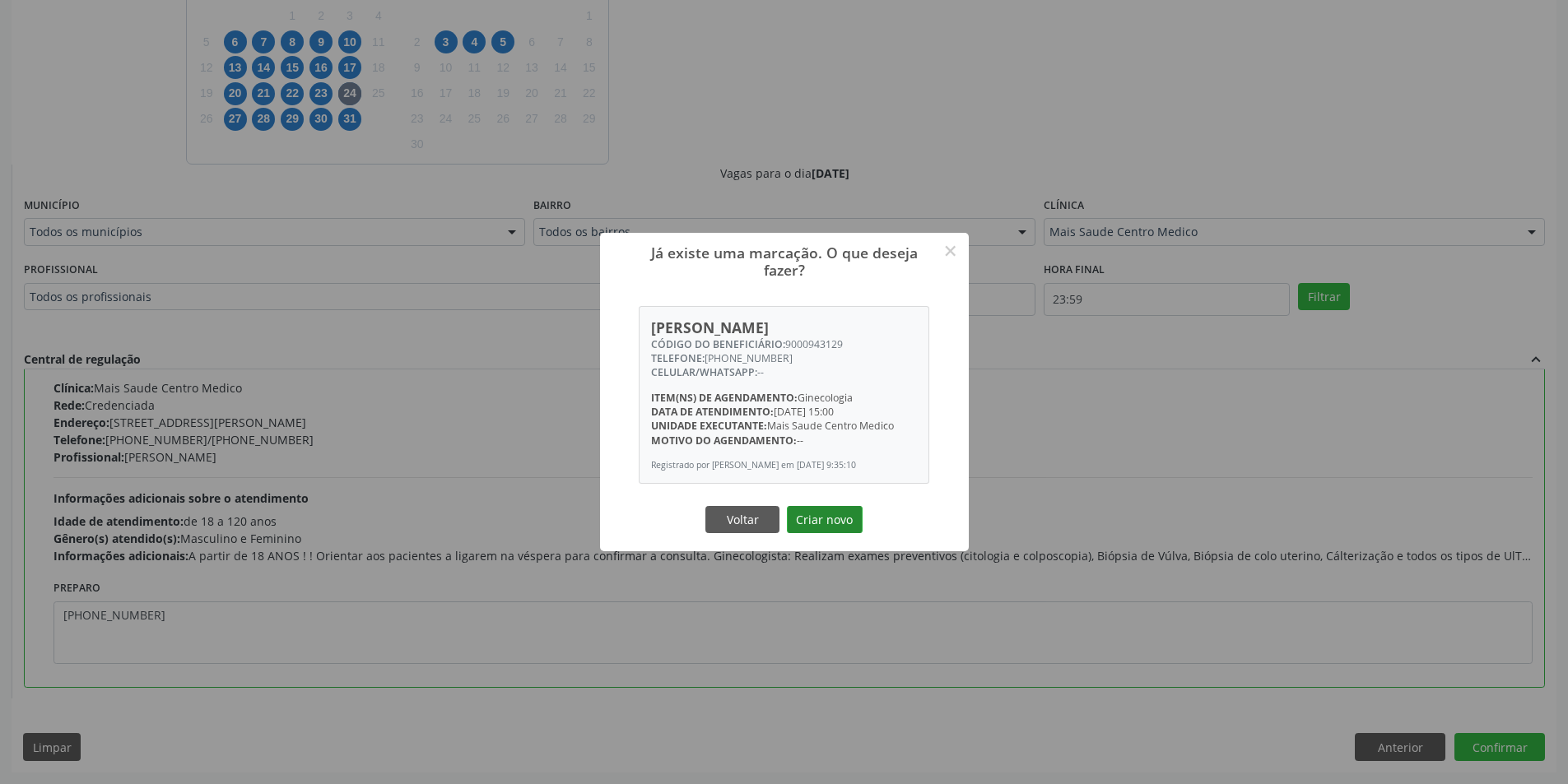
click at [830, 524] on button "Criar novo" at bounding box center [825, 520] width 76 height 28
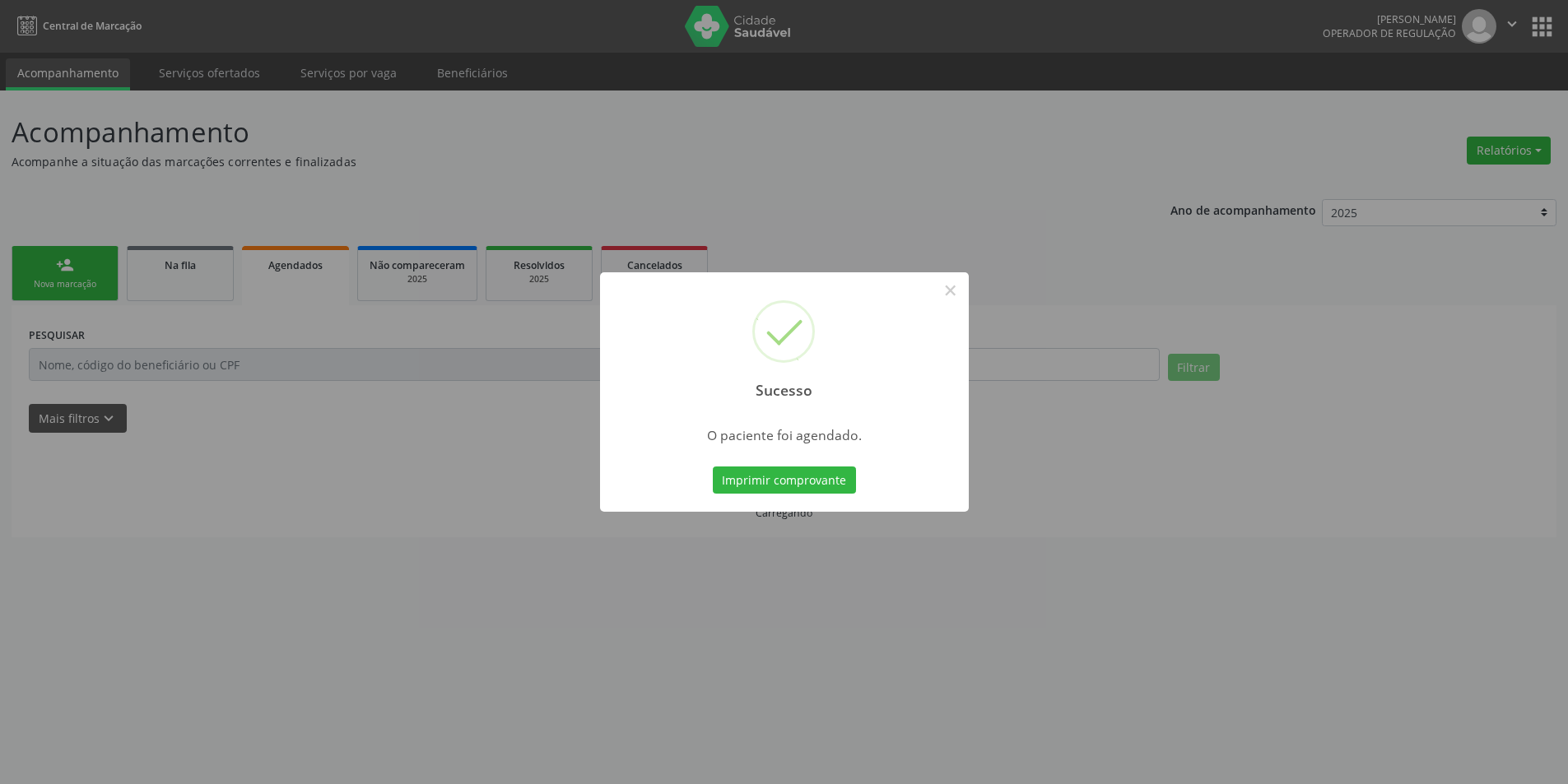
scroll to position [0, 0]
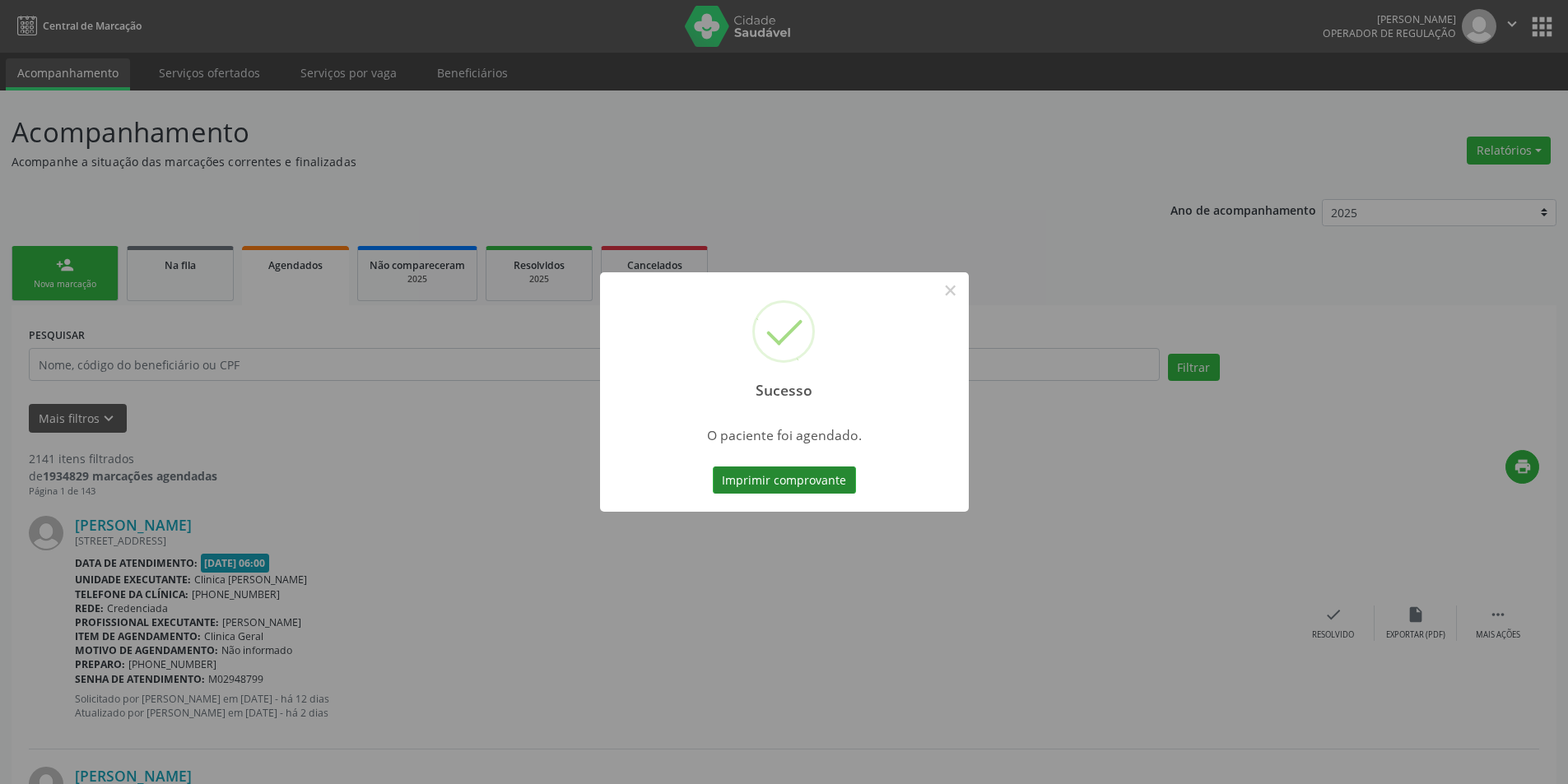
click at [784, 482] on button "Imprimir comprovante" at bounding box center [784, 480] width 143 height 28
